Goal: Ask a question

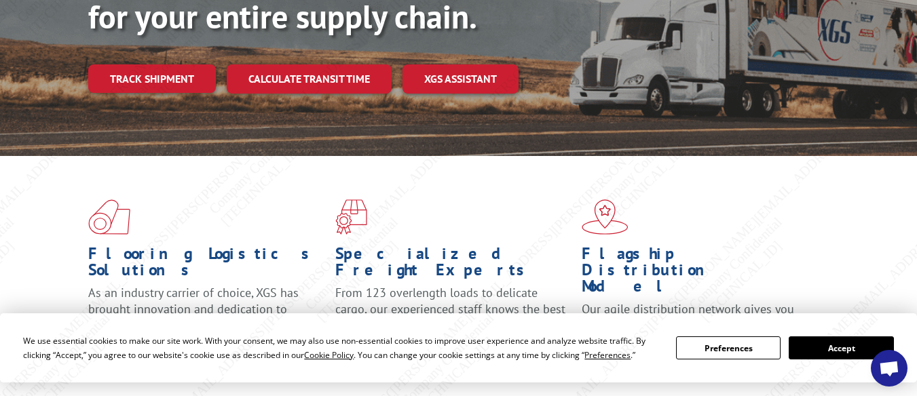
scroll to position [339, 0]
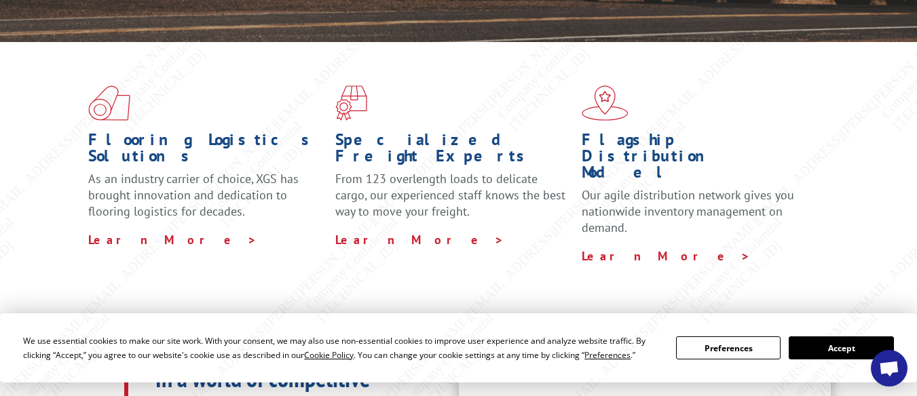
click at [895, 367] on span "Open chat" at bounding box center [889, 370] width 22 height 18
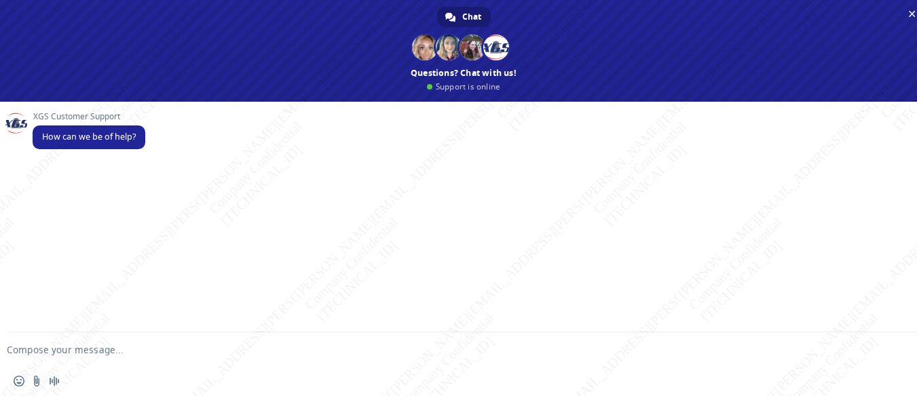
click at [145, 354] on textarea "Compose your message..." at bounding box center [442, 350] width 870 height 12
paste textarea "BG1014129825"
click at [170, 351] on textarea "BG1014129825" at bounding box center [442, 350] width 870 height 12
click at [7, 345] on textarea "BG1014129825" at bounding box center [442, 350] width 870 height 12
paste textarea "Can you please help me with the ETA for pickup or PRO# for this shipment, pleas…"
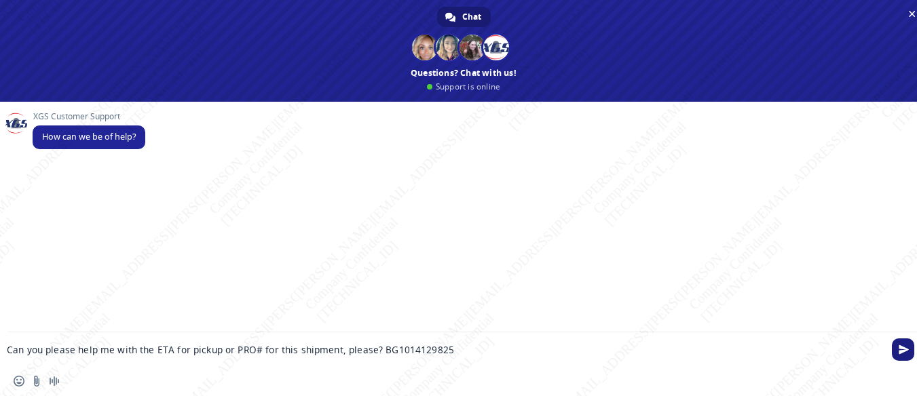
type textarea "Can you please help me with the ETA for pickup or PRO# for this shipment, pleas…"
click at [901, 345] on span "Send" at bounding box center [904, 350] width 10 height 10
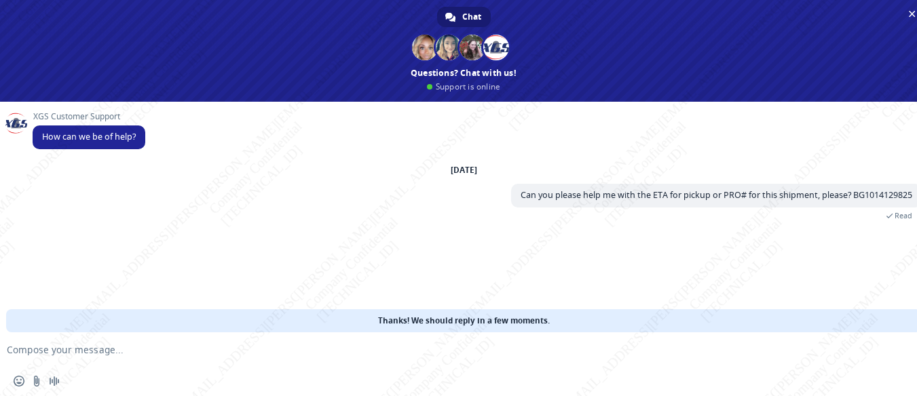
click at [536, 267] on div "XGS Customer Support How can we be of help? [DATE] Can you please help me with …" at bounding box center [463, 217] width 927 height 231
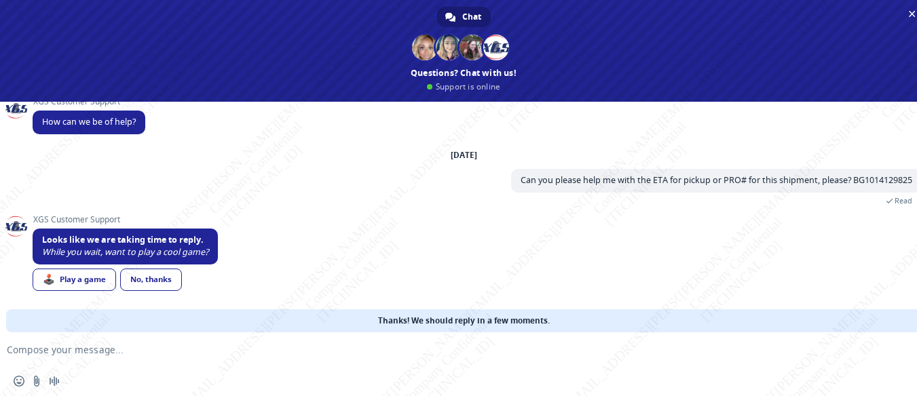
scroll to position [0, 0]
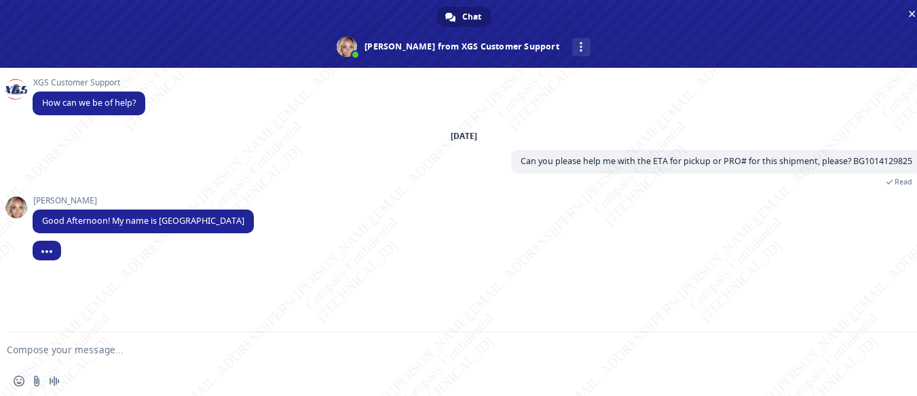
click at [217, 358] on form at bounding box center [449, 351] width 870 height 37
click at [100, 343] on form at bounding box center [449, 351] width 870 height 37
click at [106, 347] on textarea "Compose your message..." at bounding box center [442, 350] width 870 height 12
click at [16, 379] on span "Insert an emoji" at bounding box center [19, 381] width 11 height 11
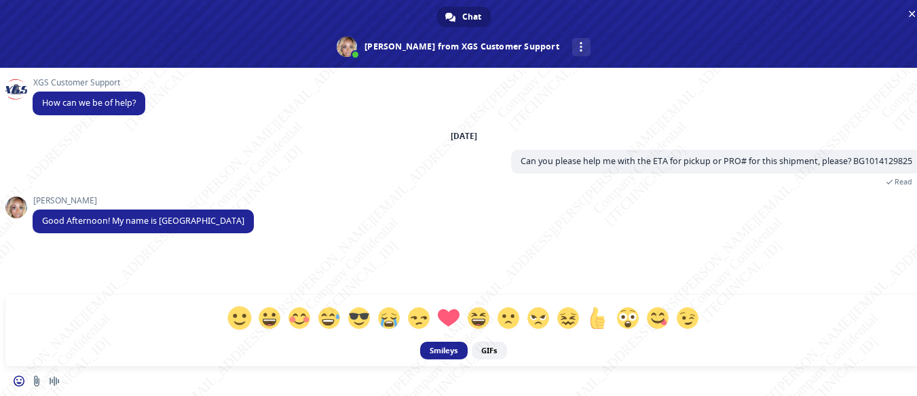
click at [236, 320] on span at bounding box center [239, 318] width 24 height 24
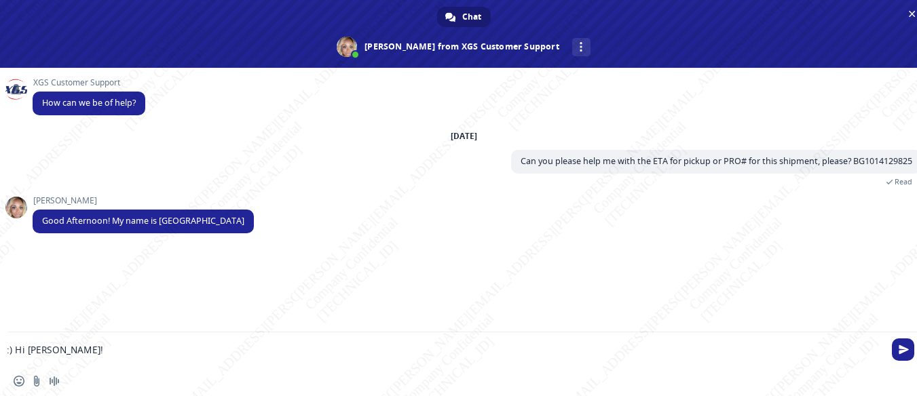
drag, startPoint x: 15, startPoint y: 350, endPoint x: 7, endPoint y: 350, distance: 8.1
click at [7, 350] on textarea ":) Hi [PERSON_NAME]!" at bounding box center [442, 350] width 870 height 12
click at [85, 346] on textarea "Hi [PERSON_NAME]!" at bounding box center [442, 350] width 870 height 12
click at [18, 374] on div "Insert an emoji Send a file Audio message" at bounding box center [463, 382] width 927 height 30
drag, startPoint x: 16, startPoint y: 379, endPoint x: 20, endPoint y: 371, distance: 9.1
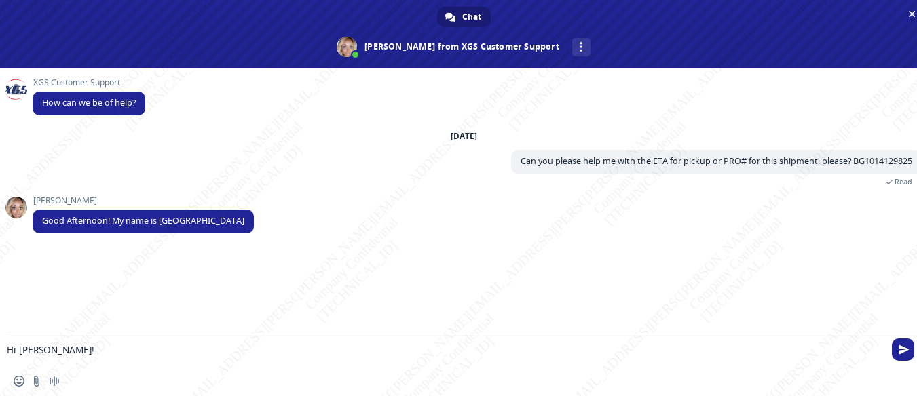
click at [17, 379] on span "Insert an emoji" at bounding box center [19, 381] width 11 height 11
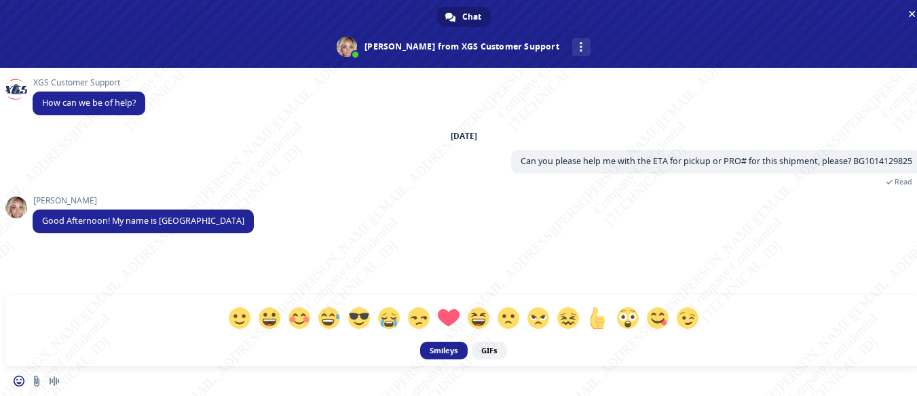
click at [242, 320] on span at bounding box center [240, 318] width 22 height 22
type textarea ":) Hi [PERSON_NAME]!"
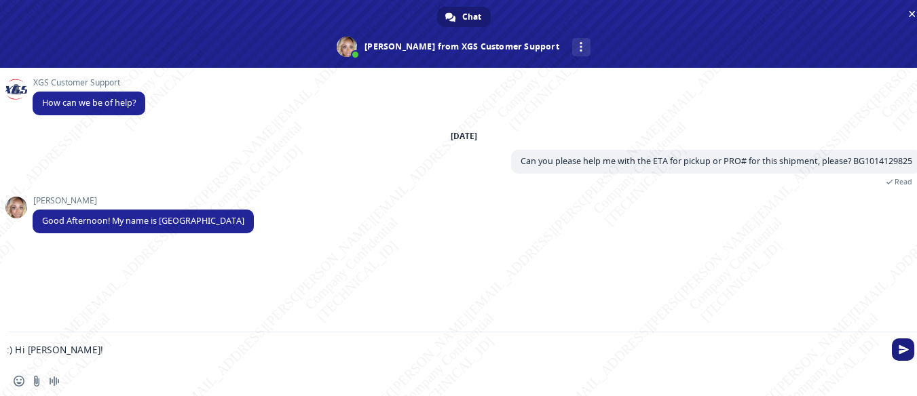
click at [901, 348] on span "Send" at bounding box center [904, 350] width 10 height 10
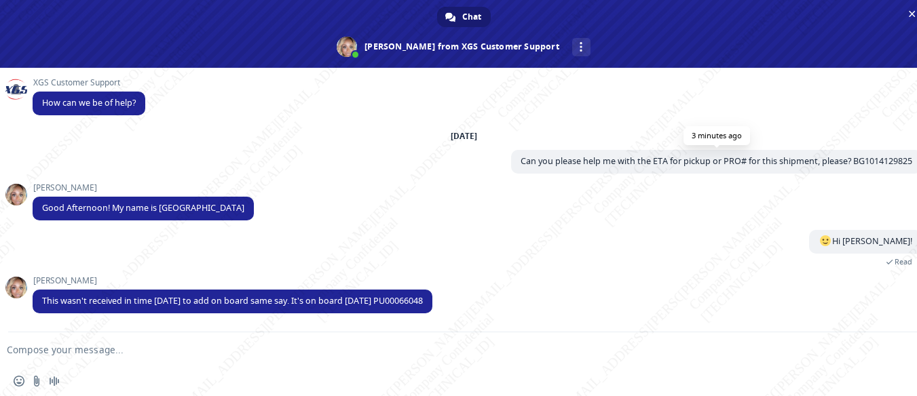
click at [888, 159] on span "Can you please help me with the ETA for pickup or PRO# for this shipment, pleas…" at bounding box center [717, 161] width 392 height 12
copy span "BG1014129825"
click at [234, 350] on textarea "Compose your message..." at bounding box center [442, 350] width 870 height 12
type textarea "Do we have an ETA of the driver?"
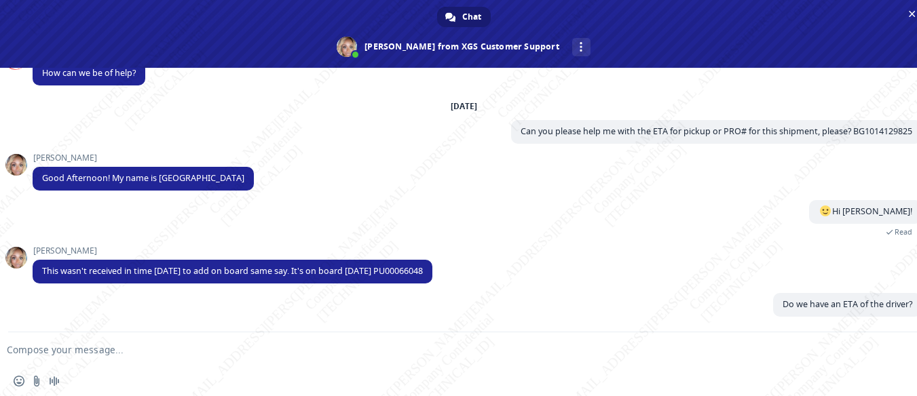
scroll to position [30, 0]
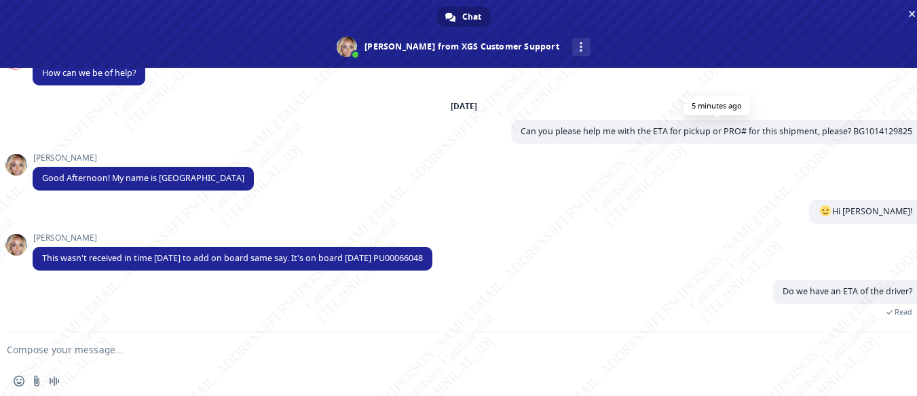
click at [867, 129] on span "Can you please help me with the ETA for pickup or PRO# for this shipment, pleas…" at bounding box center [717, 132] width 392 height 12
copy span "BG1014129825"
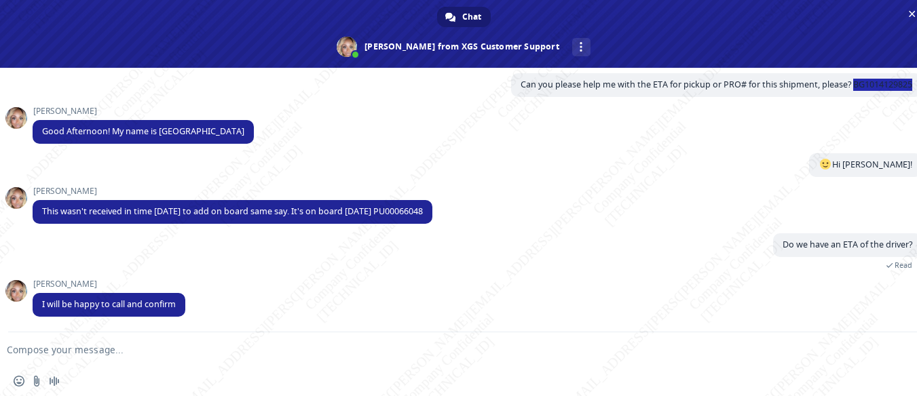
click at [106, 345] on textarea "Compose your message..." at bounding box center [442, 350] width 870 height 12
click at [101, 354] on textarea "Compose your message..." at bounding box center [442, 350] width 870 height 12
type textarea "Appreciate it!"
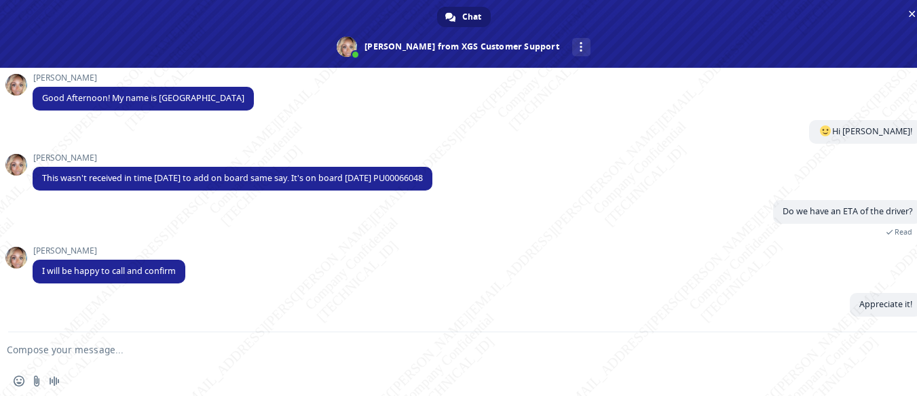
scroll to position [110, 0]
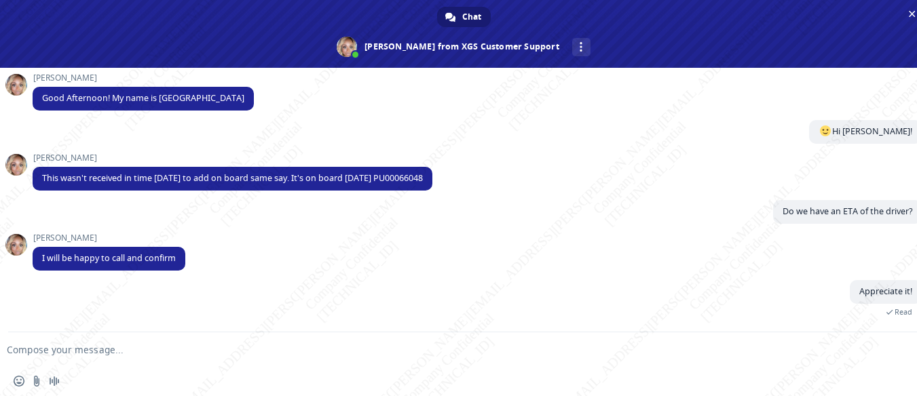
click at [171, 351] on textarea "Compose your message..." at bounding box center [442, 350] width 870 height 12
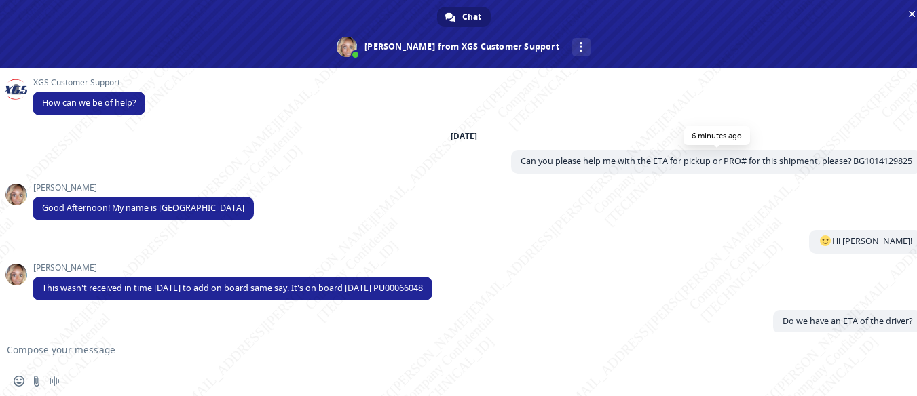
click at [864, 155] on span "Can you please help me with the ETA for pickup or PRO# for this shipment, pleas…" at bounding box center [717, 161] width 392 height 12
copy span "BG1014129825"
click at [114, 355] on textarea "Compose your message..." at bounding box center [442, 350] width 870 height 12
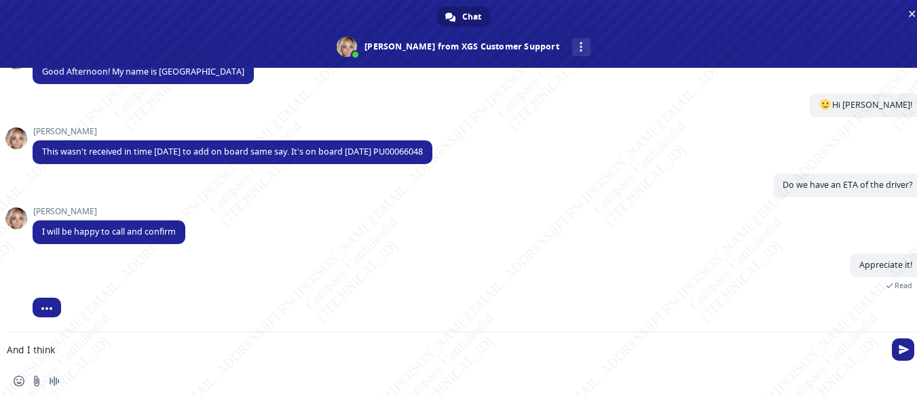
paste textarea "BG1014129825"
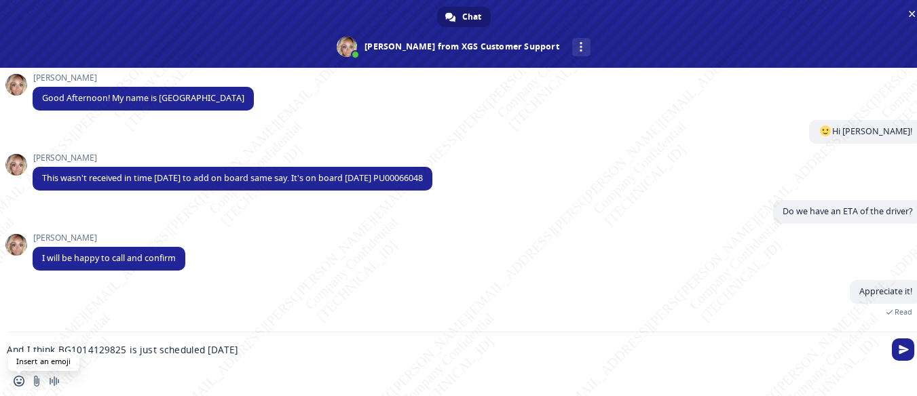
click at [22, 381] on span "Insert an emoji" at bounding box center [19, 381] width 11 height 11
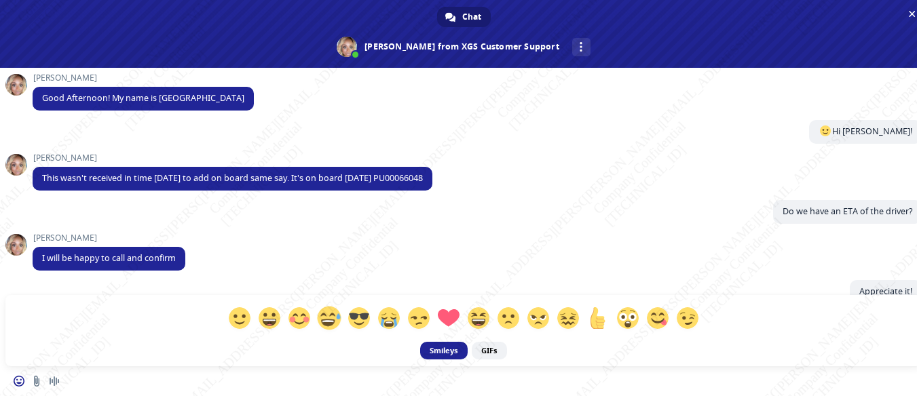
click at [323, 321] on span at bounding box center [329, 318] width 24 height 24
type textarea "x) And I think BG1014129825 is just scheduled [DATE]"
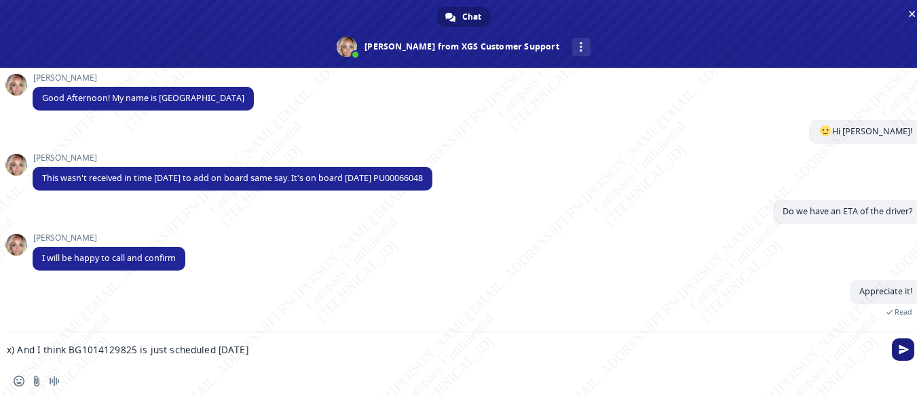
click at [903, 345] on span "Send" at bounding box center [904, 350] width 10 height 10
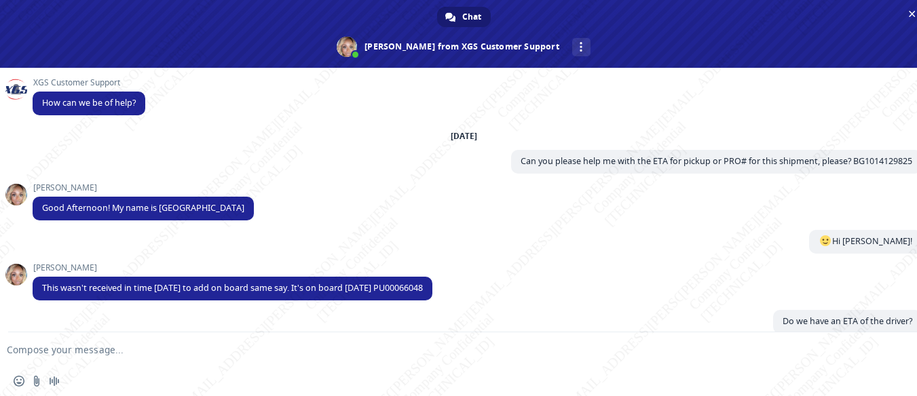
scroll to position [185, 0]
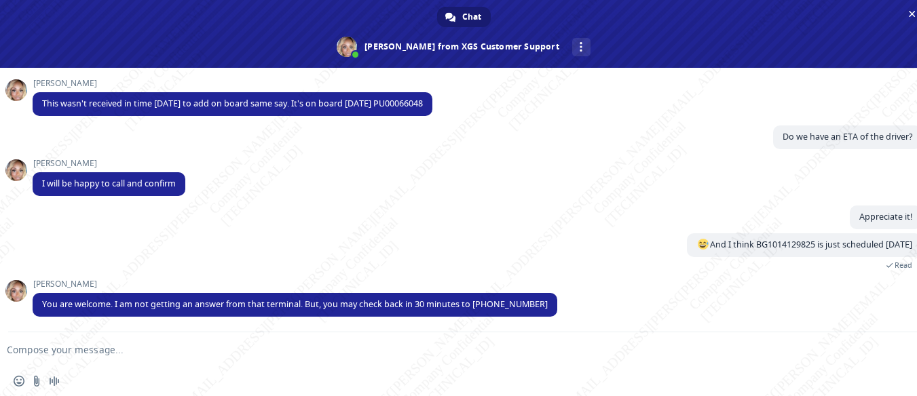
click at [350, 351] on textarea "Compose your message..." at bounding box center [442, 350] width 870 height 12
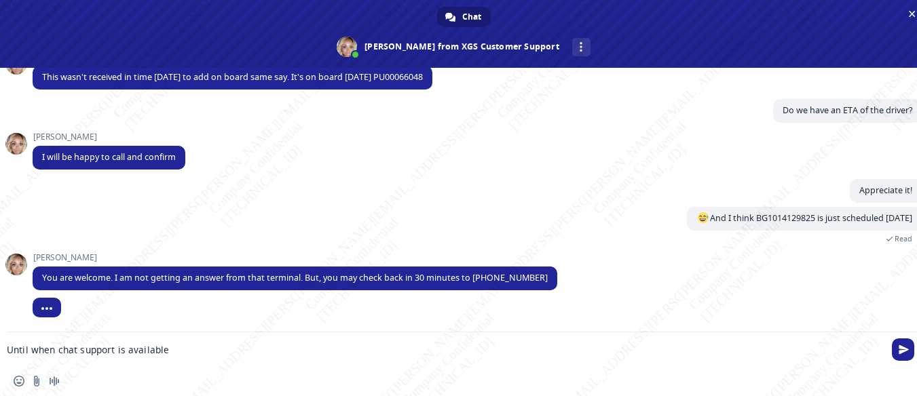
type textarea "Until when chat support is available?"
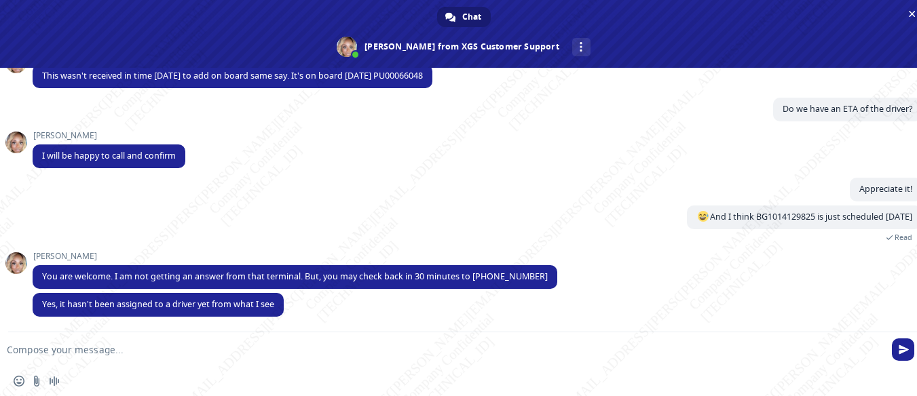
scroll to position [261, 0]
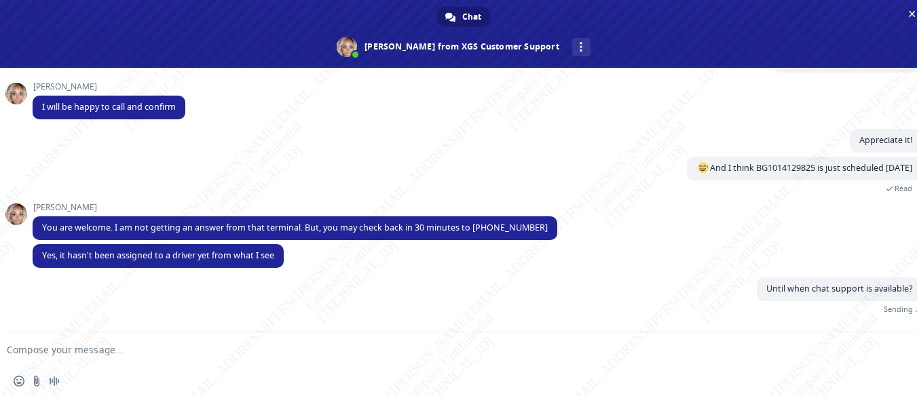
click at [282, 351] on textarea "Compose your message..." at bounding box center [442, 350] width 870 height 12
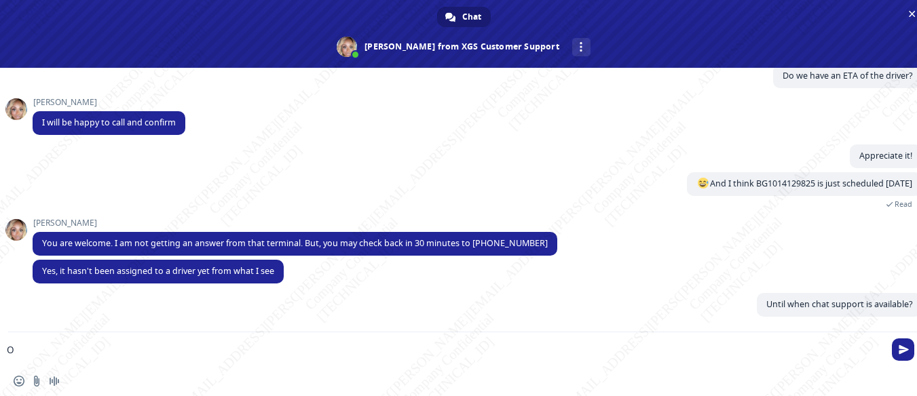
scroll to position [246, 0]
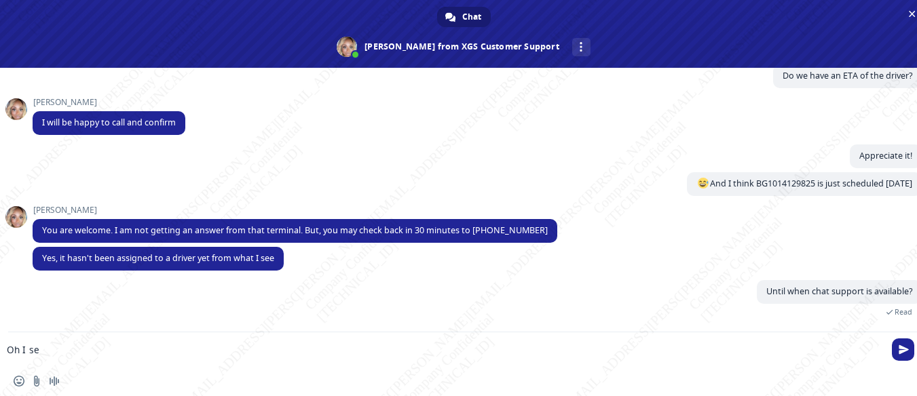
type textarea "Oh I see"
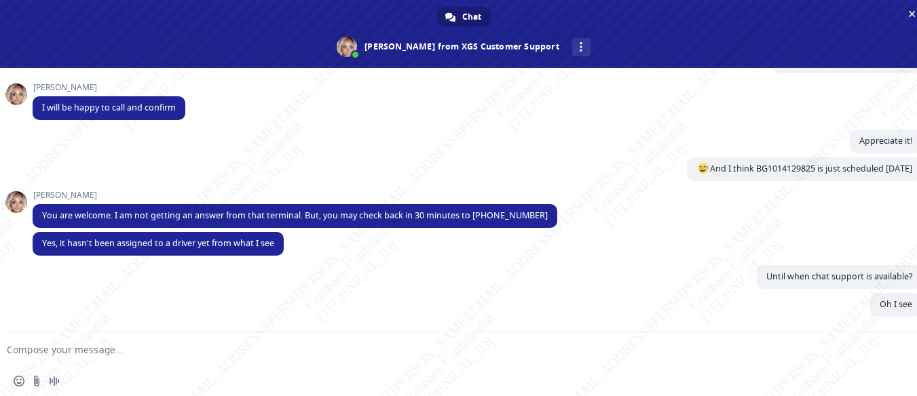
scroll to position [261, 0]
